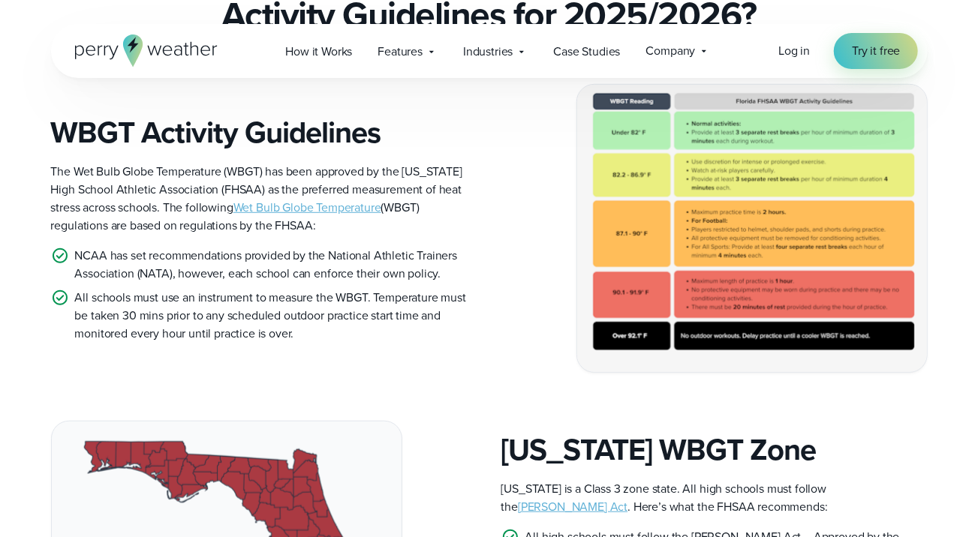
scroll to position [408, 0]
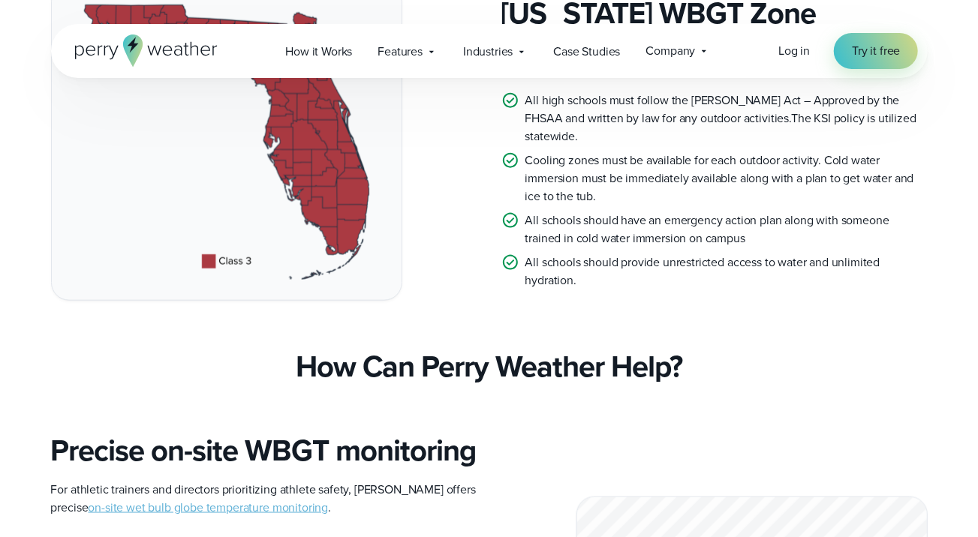
scroll to position [918, 0]
